Goal: Task Accomplishment & Management: Complete application form

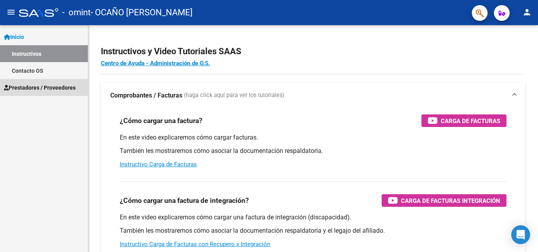
click at [37, 84] on span "Prestadores / Proveedores" at bounding box center [40, 88] width 72 height 9
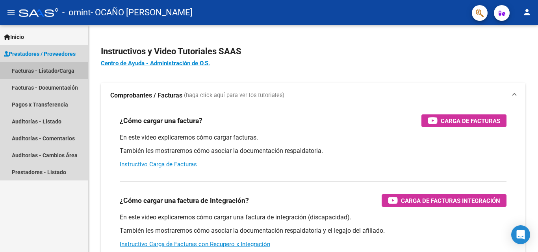
click at [50, 67] on link "Facturas - Listado/Carga" at bounding box center [44, 70] width 88 height 17
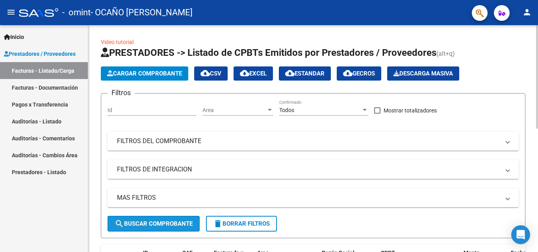
click at [173, 223] on span "search Buscar Comprobante" at bounding box center [154, 224] width 78 height 7
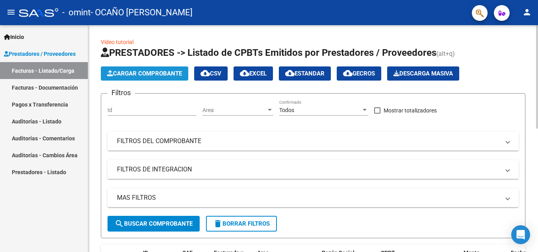
click at [156, 74] on span "Cargar Comprobante" at bounding box center [144, 73] width 75 height 7
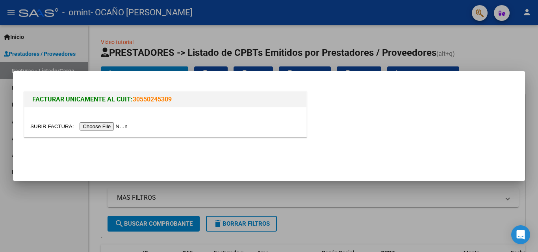
click at [121, 127] on input "file" at bounding box center [80, 127] width 100 height 8
click at [110, 126] on input "file" at bounding box center [80, 127] width 100 height 8
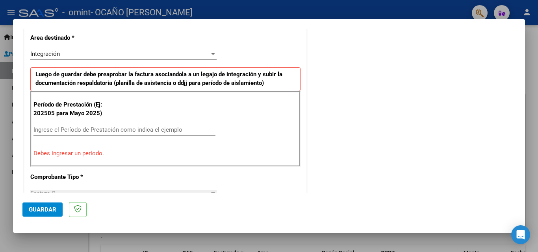
scroll to position [184, 0]
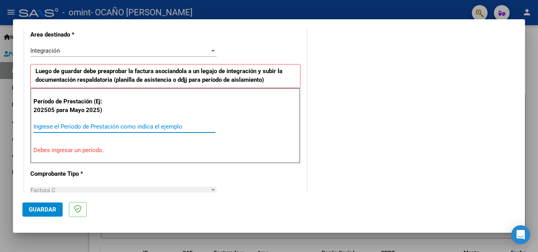
click at [137, 127] on input "Ingrese el Período de Prestación como indica el ejemplo" at bounding box center [124, 126] width 182 height 7
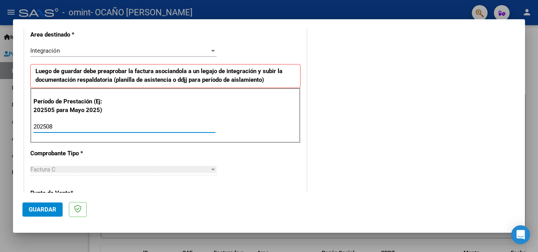
type input "202508"
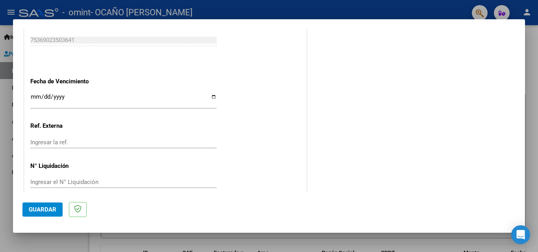
scroll to position [529, 0]
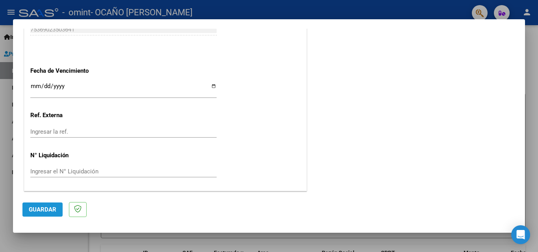
click at [45, 213] on span "Guardar" at bounding box center [43, 209] width 28 height 7
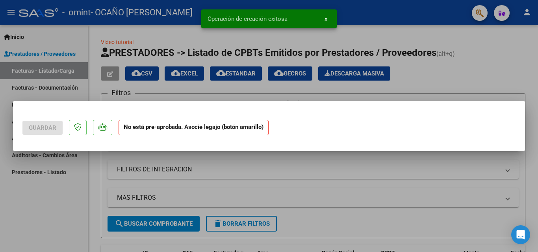
scroll to position [0, 0]
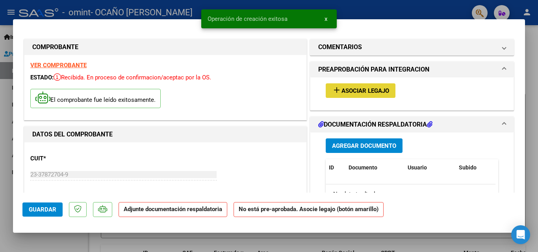
click at [354, 93] on span "Asociar Legajo" at bounding box center [366, 90] width 48 height 7
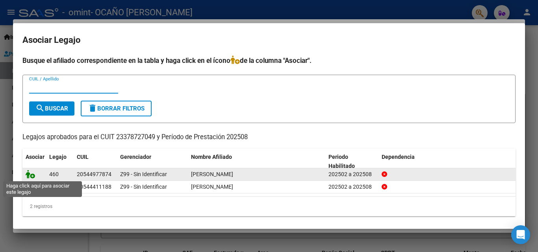
click at [33, 175] on icon at bounding box center [30, 174] width 9 height 9
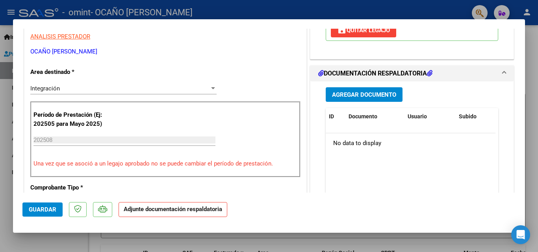
scroll to position [178, 0]
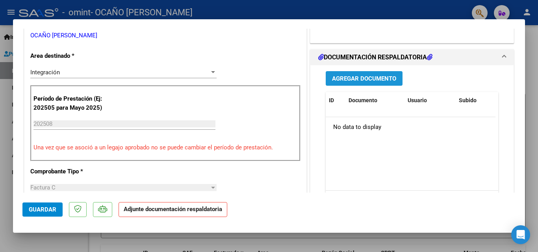
click at [377, 81] on span "Agregar Documento" at bounding box center [364, 78] width 64 height 7
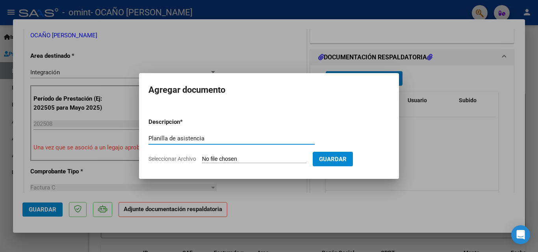
type input "Planilla de asistencia"
click at [261, 158] on input "Seleccionar Archivo" at bounding box center [254, 159] width 104 height 7
click at [277, 161] on input "Seleccionar Archivo" at bounding box center [254, 159] width 104 height 7
type input "C:\fakepath\Ciro 05-25.pdf"
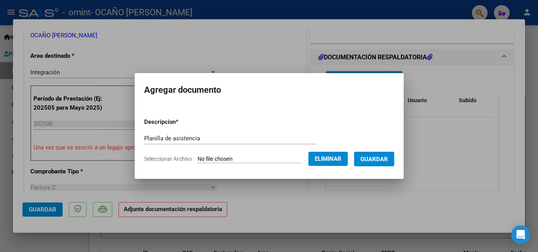
click at [384, 158] on span "Guardar" at bounding box center [374, 159] width 28 height 7
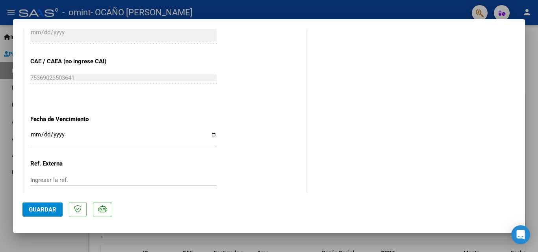
scroll to position [541, 0]
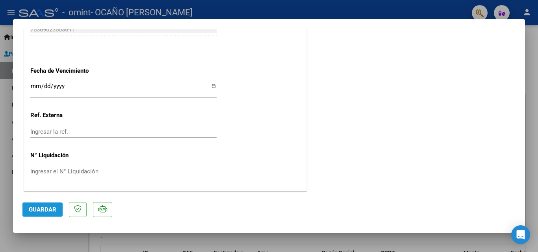
click at [45, 212] on span "Guardar" at bounding box center [43, 209] width 28 height 7
click at [52, 212] on span "Guardar" at bounding box center [43, 209] width 28 height 7
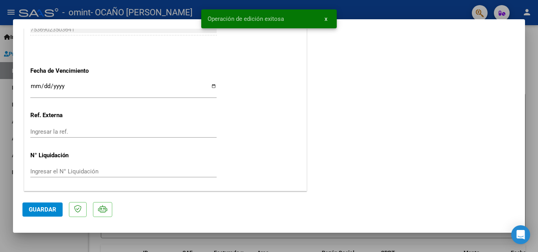
click at [0, 192] on div at bounding box center [269, 126] width 538 height 252
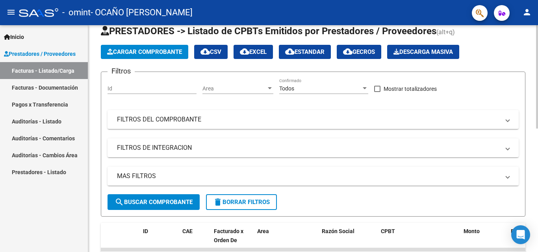
scroll to position [0, 0]
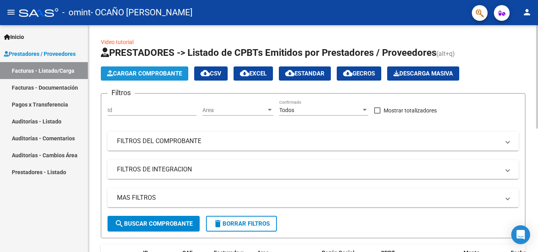
click at [160, 70] on button "Cargar Comprobante" at bounding box center [144, 74] width 87 height 14
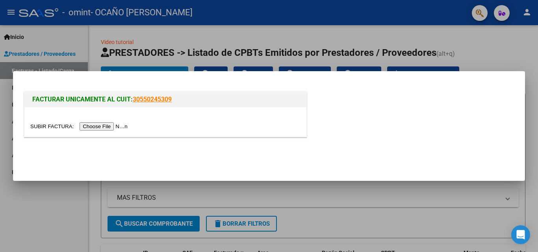
click at [122, 126] on input "file" at bounding box center [80, 127] width 100 height 8
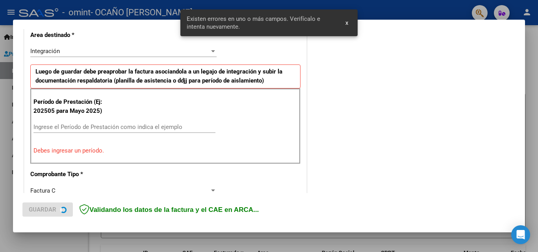
scroll to position [185, 0]
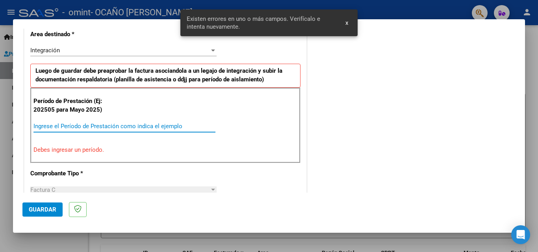
click at [161, 126] on input "Ingrese el Período de Prestación como indica el ejemplo" at bounding box center [124, 126] width 182 height 7
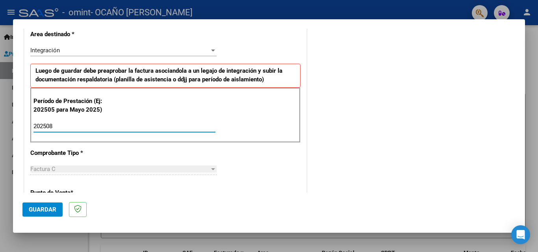
type input "202508"
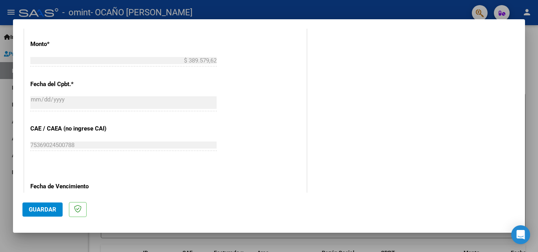
scroll to position [529, 0]
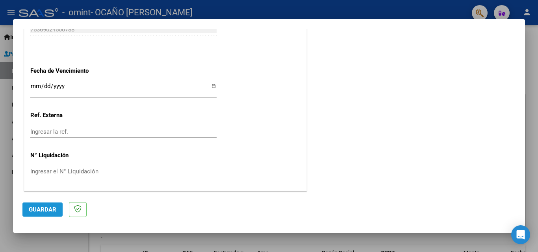
click at [46, 215] on button "Guardar" at bounding box center [42, 210] width 40 height 14
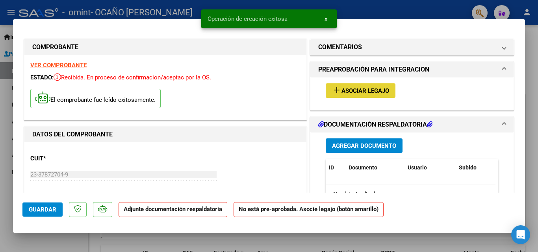
click at [342, 91] on span "Asociar Legajo" at bounding box center [366, 90] width 48 height 7
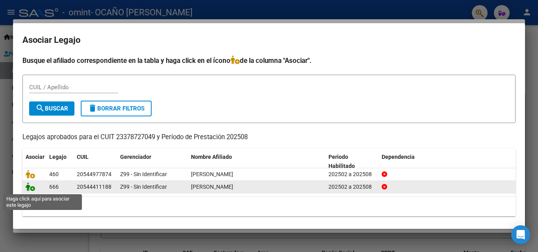
click at [29, 188] on icon at bounding box center [30, 187] width 9 height 9
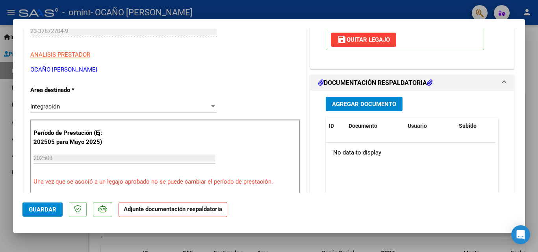
scroll to position [154, 0]
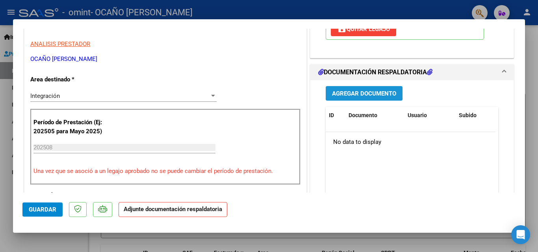
click at [368, 93] on span "Agregar Documento" at bounding box center [364, 93] width 64 height 7
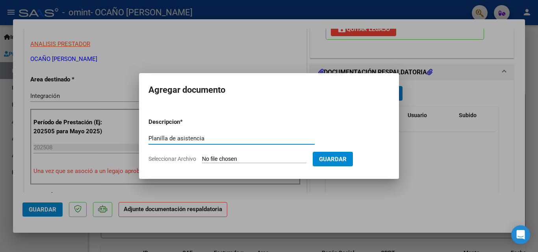
type input "Planilla de asistencia"
click at [258, 159] on input "Seleccionar Archivo" at bounding box center [254, 159] width 104 height 7
type input "C:\fakepath\Emi 08-25.pdf"
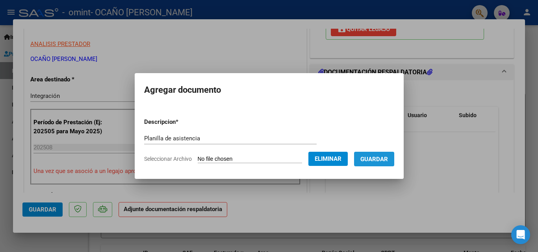
click at [383, 160] on span "Guardar" at bounding box center [374, 159] width 28 height 7
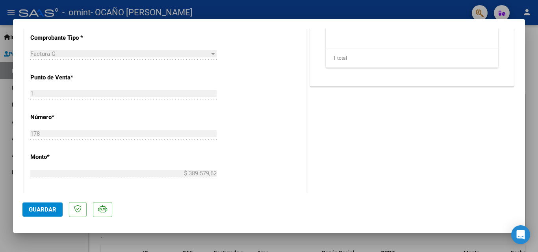
scroll to position [326, 0]
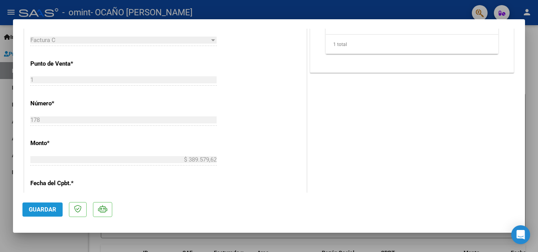
click at [55, 206] on span "Guardar" at bounding box center [43, 209] width 28 height 7
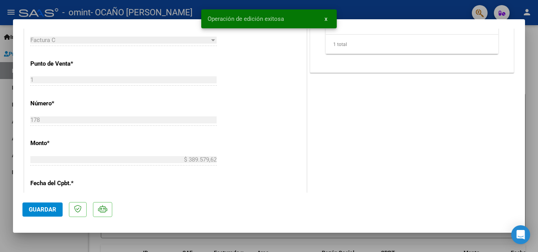
click at [3, 157] on div at bounding box center [269, 126] width 538 height 252
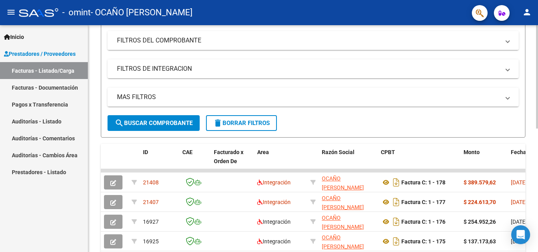
scroll to position [144, 0]
